Goal: Entertainment & Leisure: Consume media (video, audio)

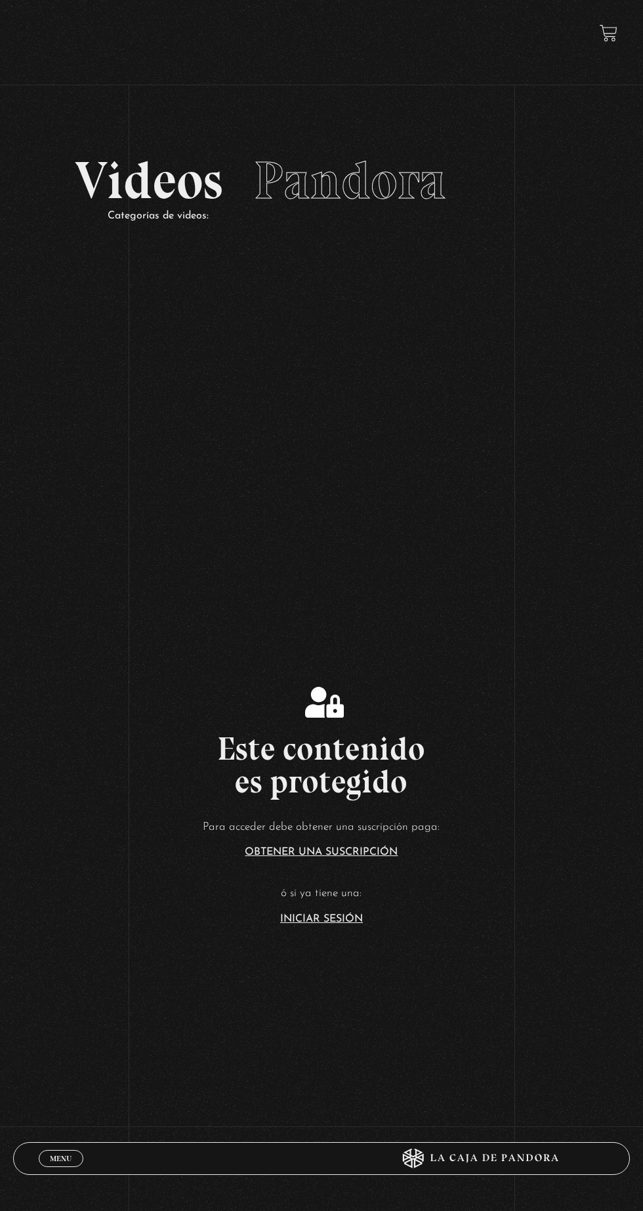
click at [319, 924] on link "Iniciar Sesión" at bounding box center [321, 919] width 83 height 10
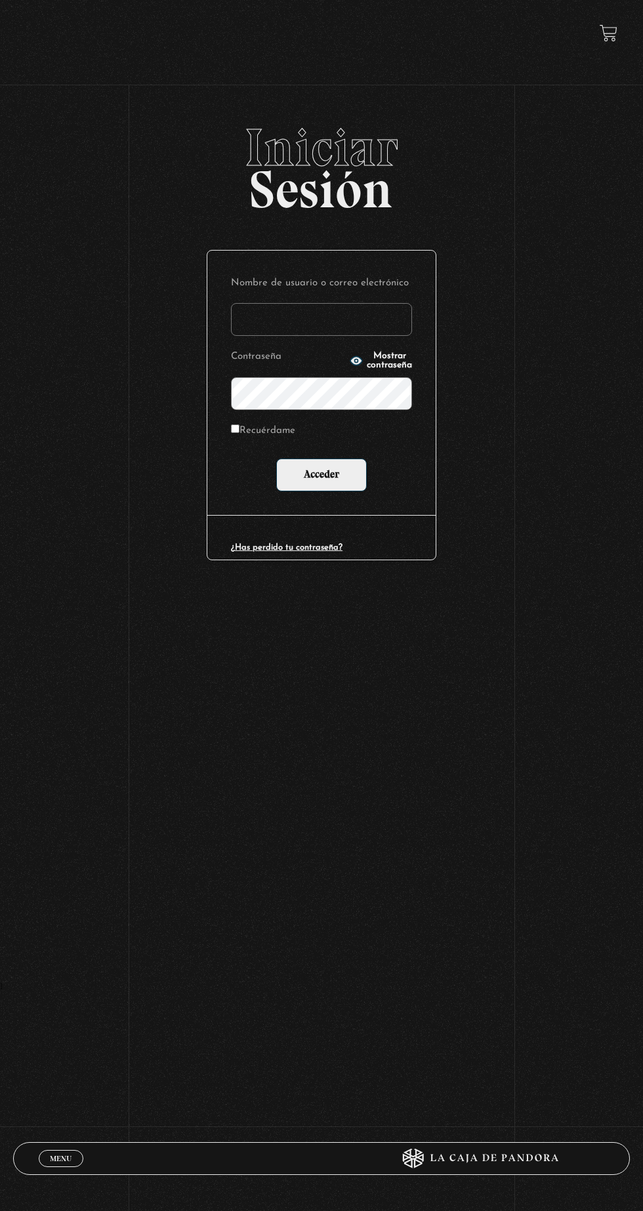
click at [369, 334] on input "Nombre de usuario o correo electrónico" at bounding box center [321, 319] width 181 height 33
type input "mvjustiniano.11@gmail.com"
click at [276, 458] on input "Acceder" at bounding box center [321, 474] width 91 height 33
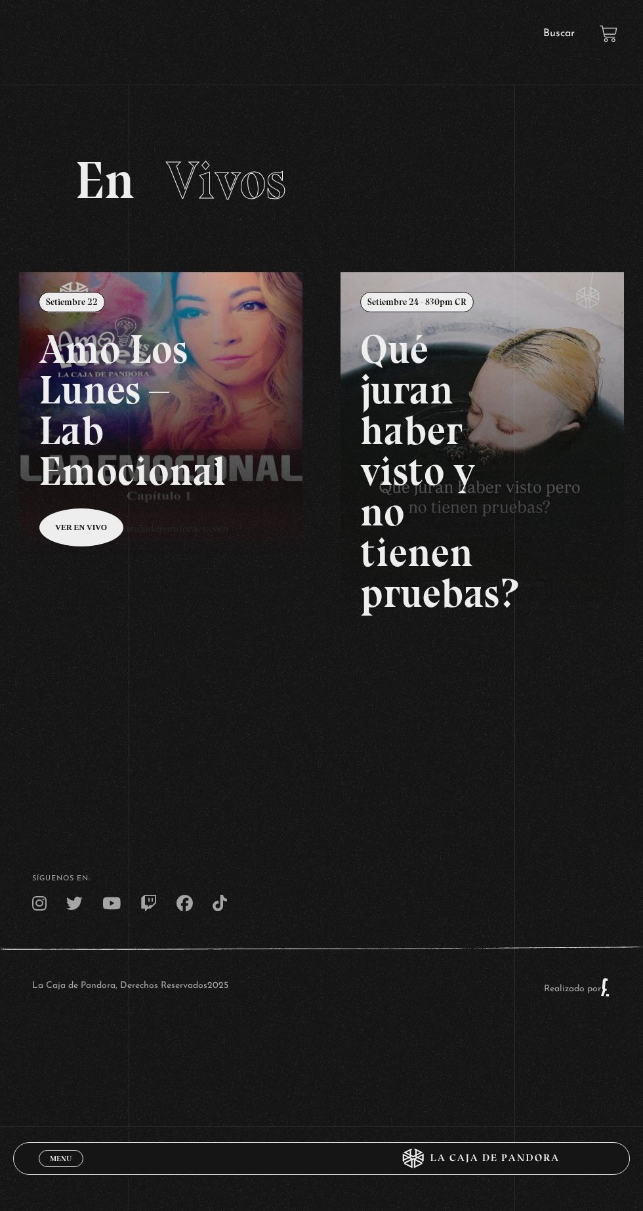
click at [547, 37] on link "Buscar" at bounding box center [558, 33] width 31 height 10
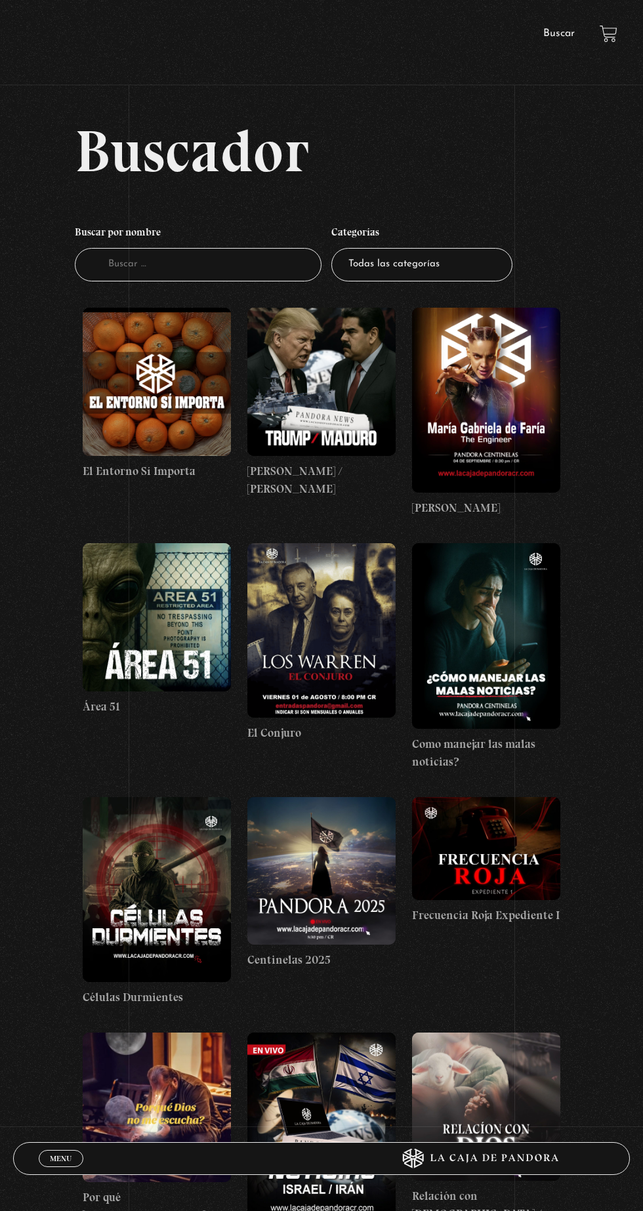
click at [299, 398] on figure at bounding box center [321, 382] width 148 height 148
